Goal: Complete application form

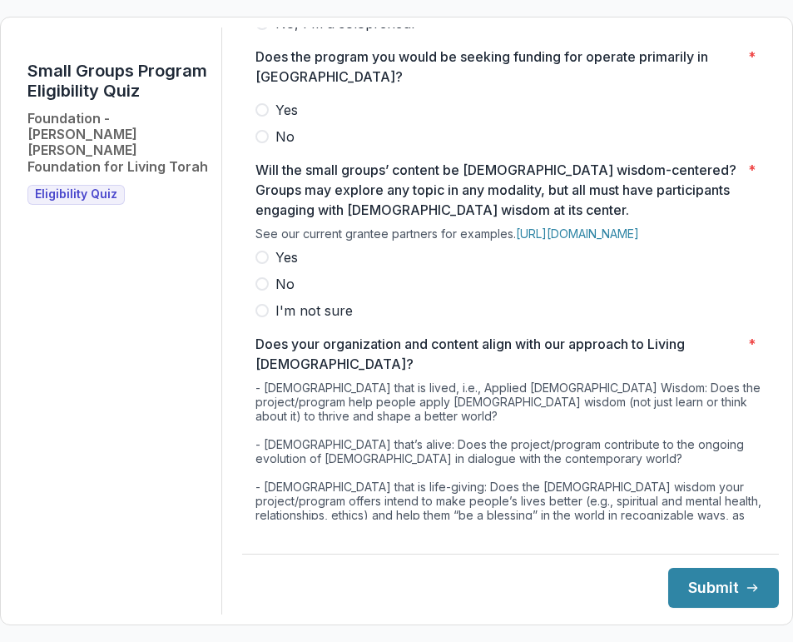
scroll to position [446, 0]
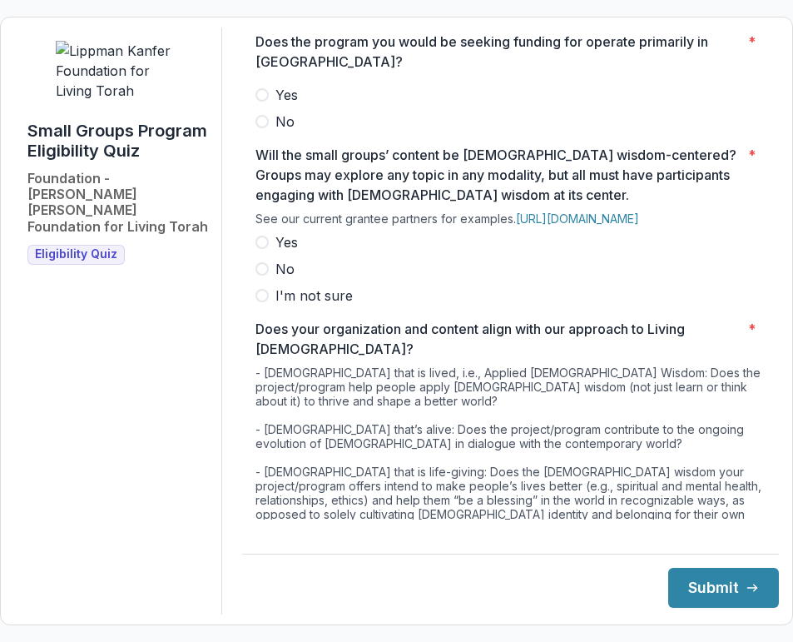
click at [557, 279] on label "No" at bounding box center [511, 269] width 510 height 20
click at [535, 333] on div "**********" at bounding box center [511, 322] width 510 height 1483
click at [269, 276] on span at bounding box center [262, 268] width 13 height 13
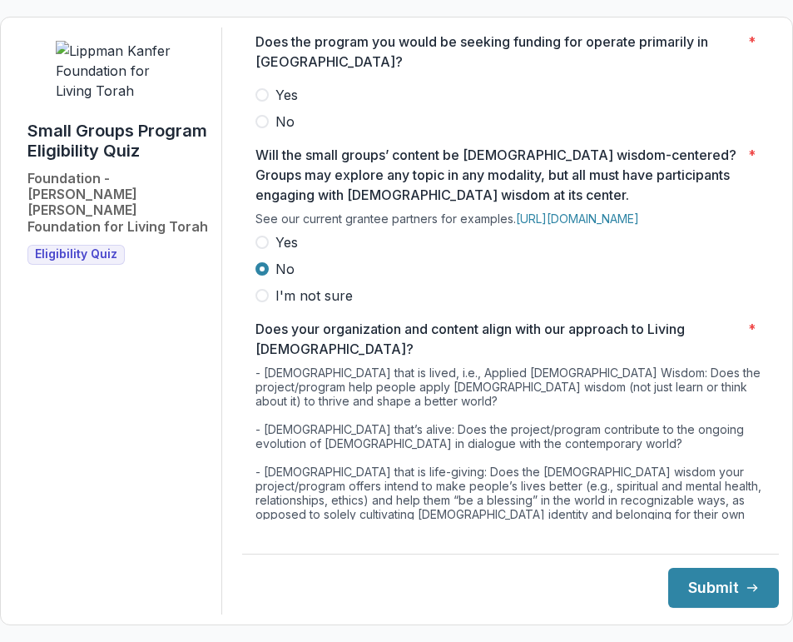
click at [269, 302] on span at bounding box center [262, 295] width 13 height 13
click at [279, 252] on label "Yes" at bounding box center [511, 242] width 510 height 20
click at [386, 419] on div "- [DEMOGRAPHIC_DATA] that is lived, i.e., Applied [DEMOGRAPHIC_DATA] Wisdom: Do…" at bounding box center [511, 454] width 510 height 177
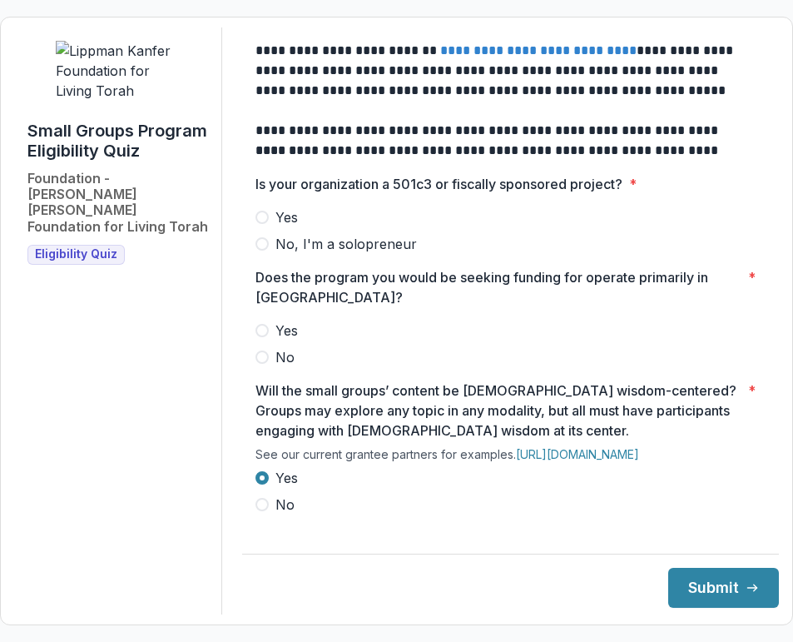
scroll to position [0, 0]
